Goal: Complete application form

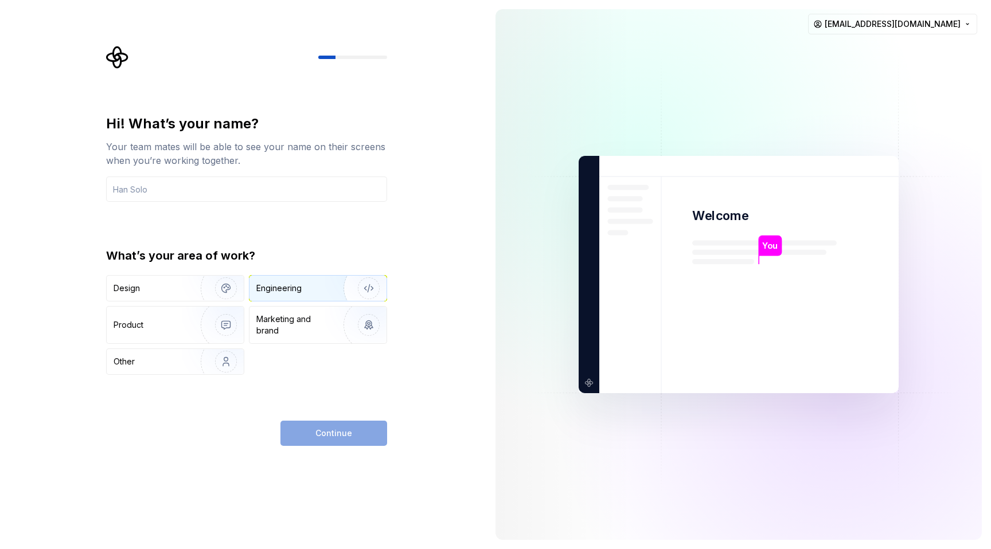
click at [283, 282] on div "Engineering" at bounding box center [317, 288] width 137 height 25
click at [184, 190] on input "text" at bounding box center [246, 189] width 281 height 25
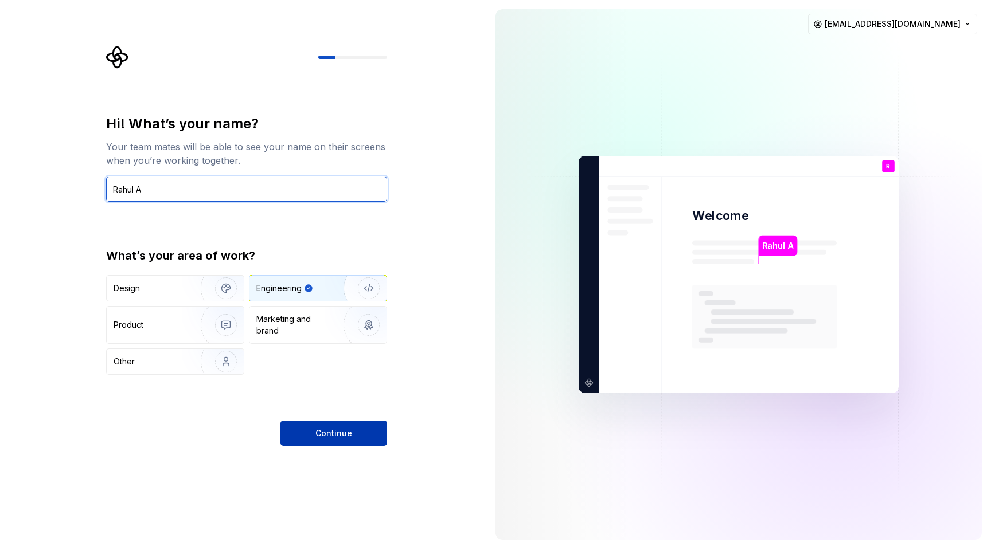
type input "Rahul A"
click at [338, 434] on span "Continue" at bounding box center [333, 433] width 37 height 11
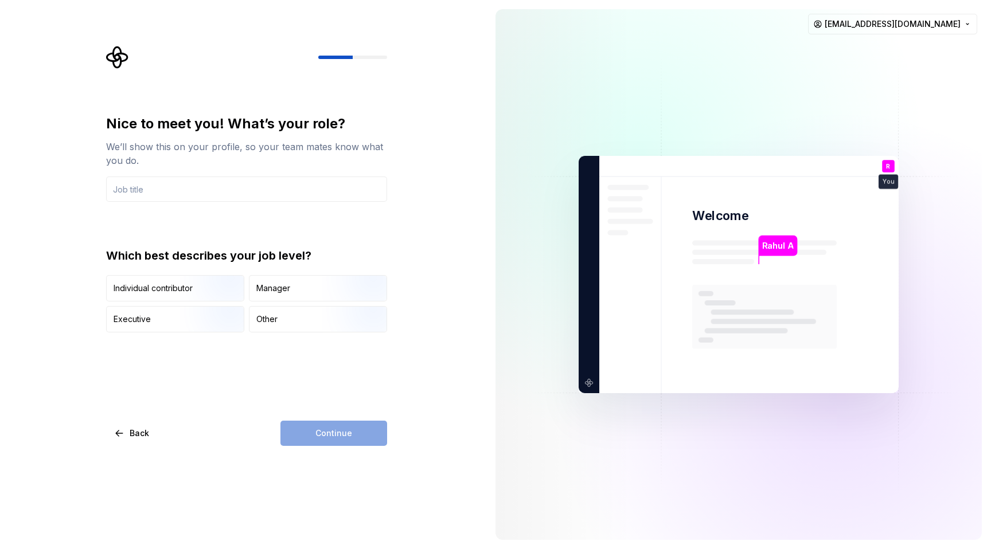
click at [359, 427] on div "Continue" at bounding box center [333, 433] width 107 height 25
click at [171, 290] on div "Individual contributor" at bounding box center [153, 288] width 79 height 11
click at [354, 431] on div "Continue" at bounding box center [333, 433] width 107 height 25
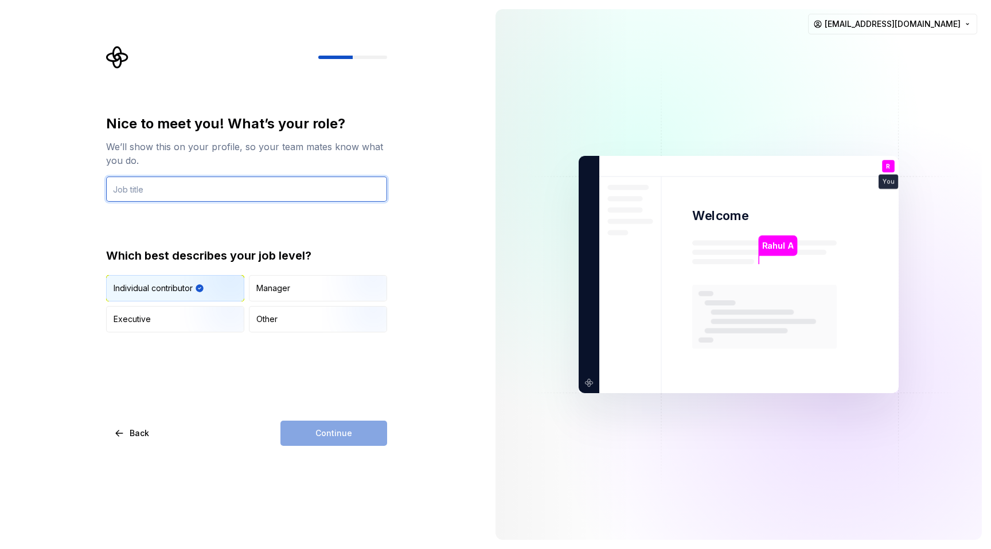
click at [235, 195] on input "text" at bounding box center [246, 189] width 281 height 25
type input "S"
type input "Android"
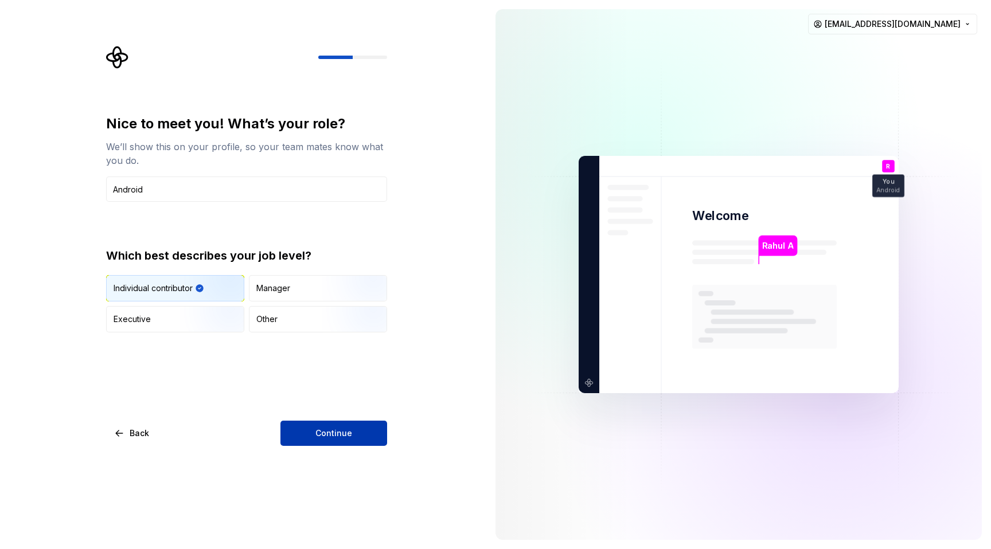
click at [344, 436] on span "Continue" at bounding box center [333, 433] width 37 height 11
